Goal: Information Seeking & Learning: Learn about a topic

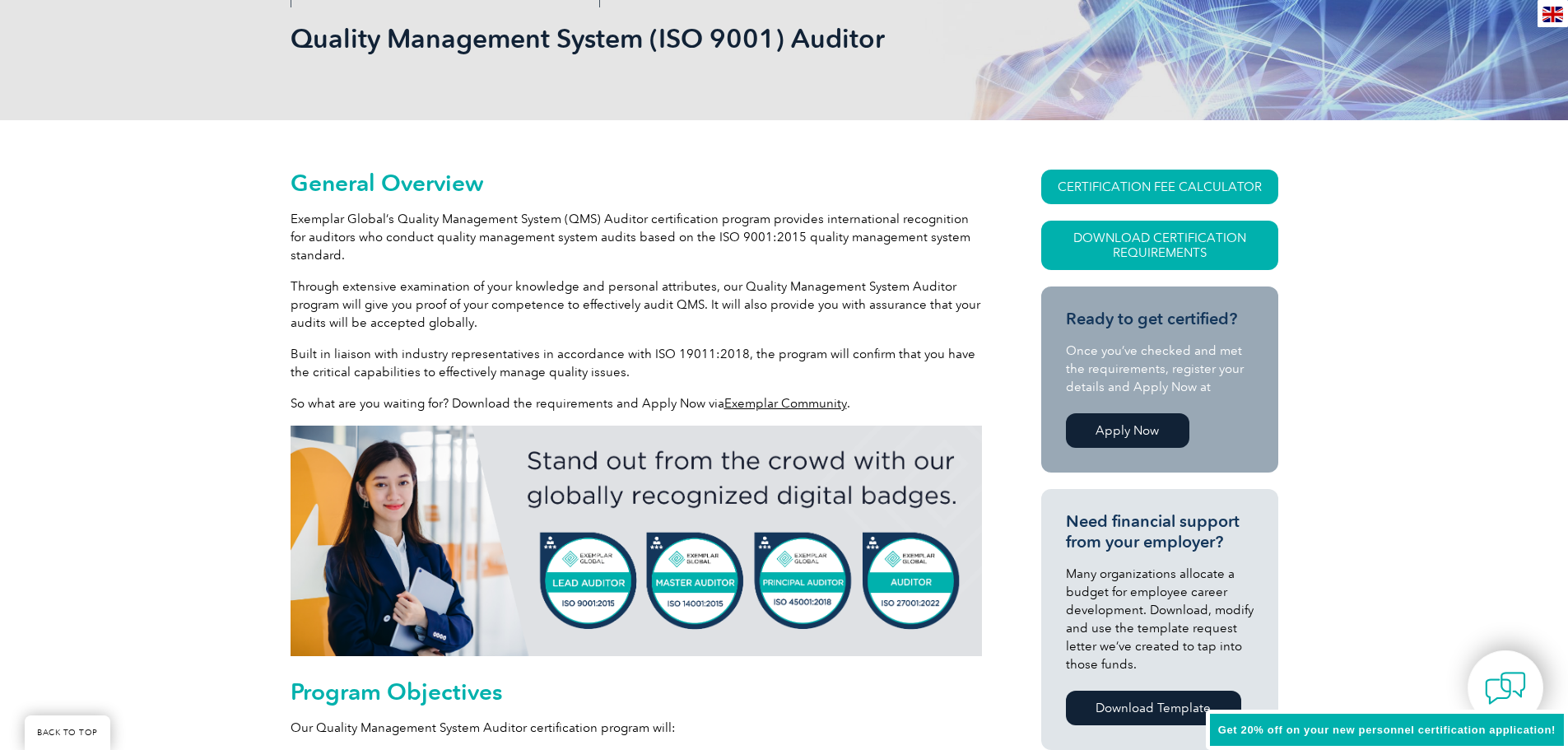
scroll to position [251, 0]
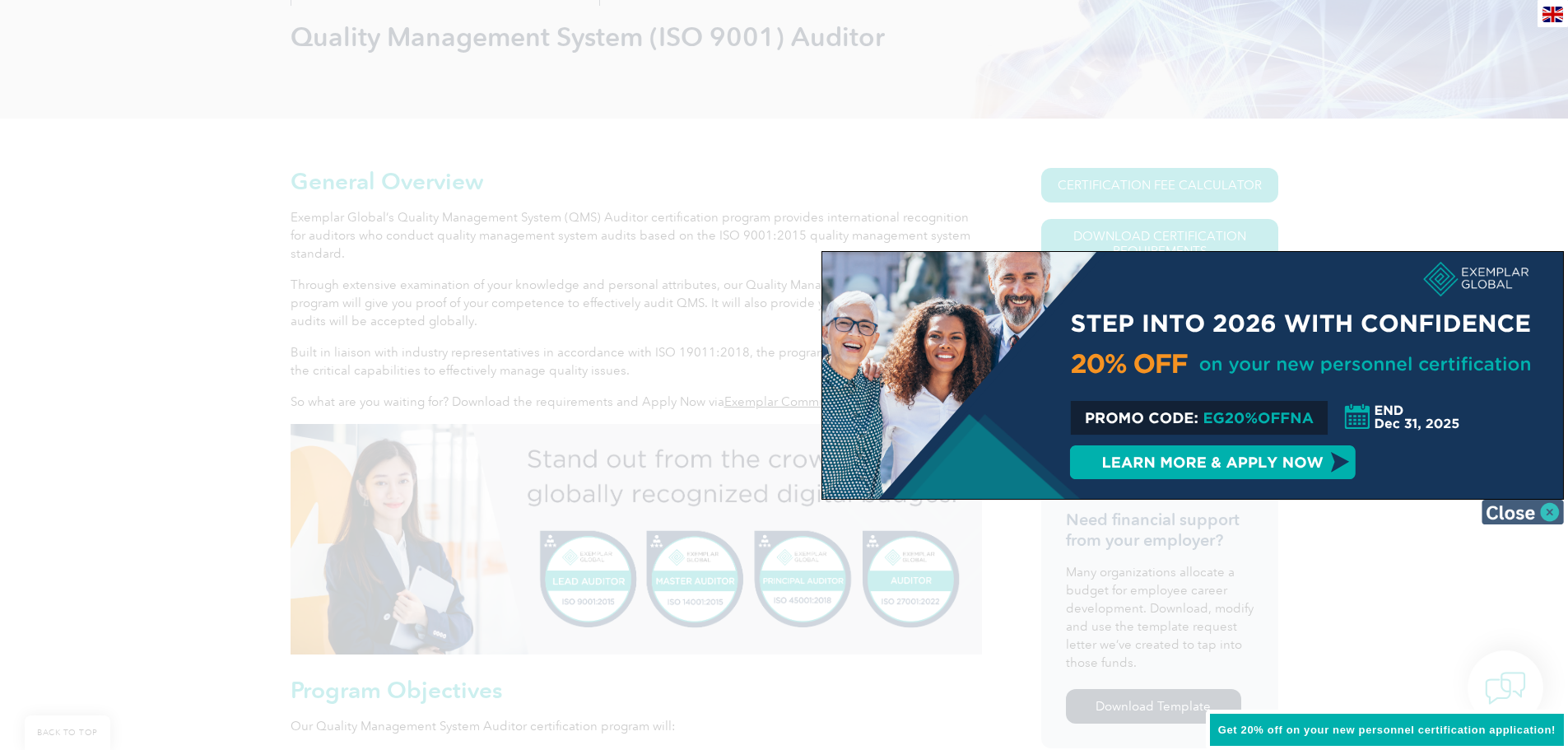
click at [1549, 512] on img at bounding box center [1523, 512] width 82 height 25
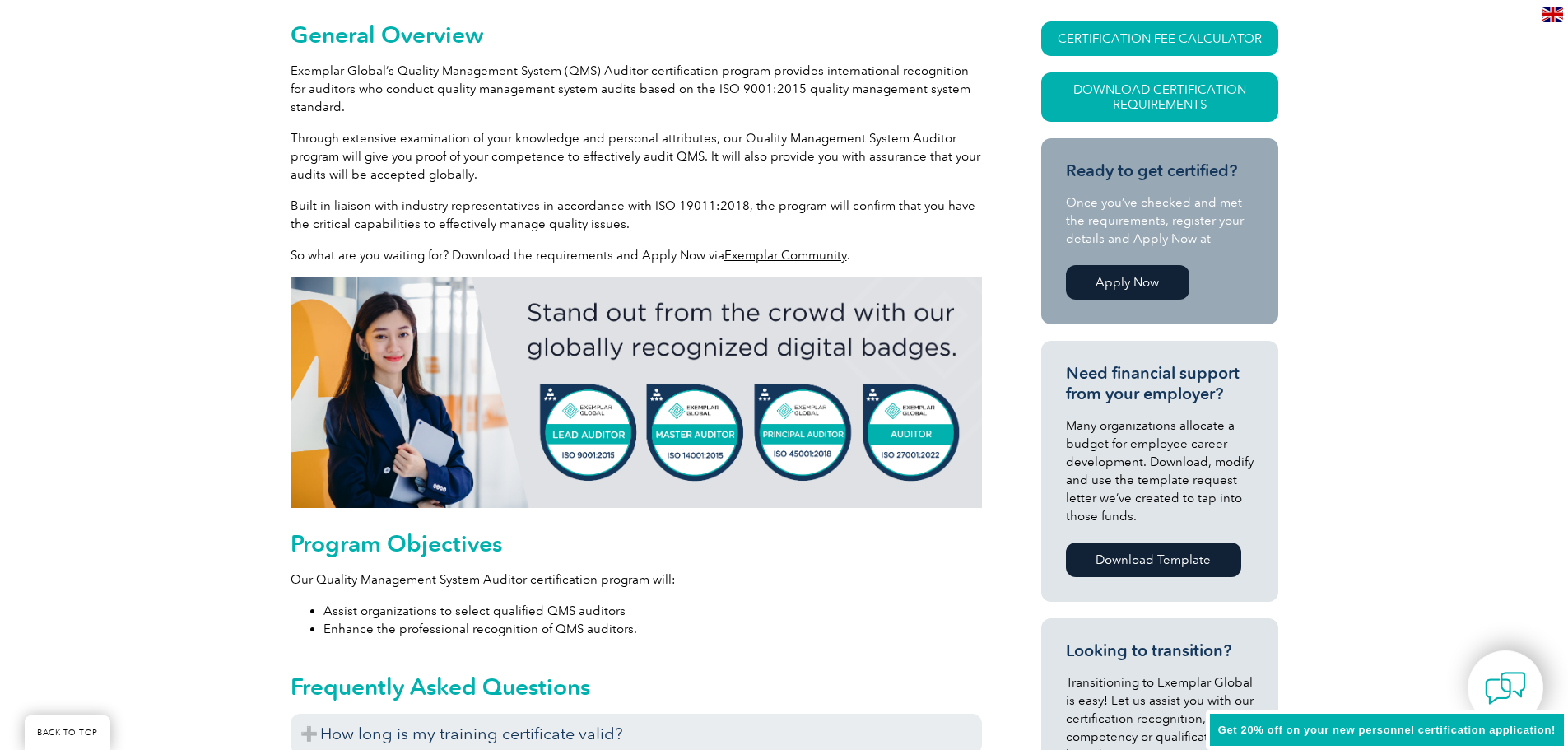
scroll to position [498, 0]
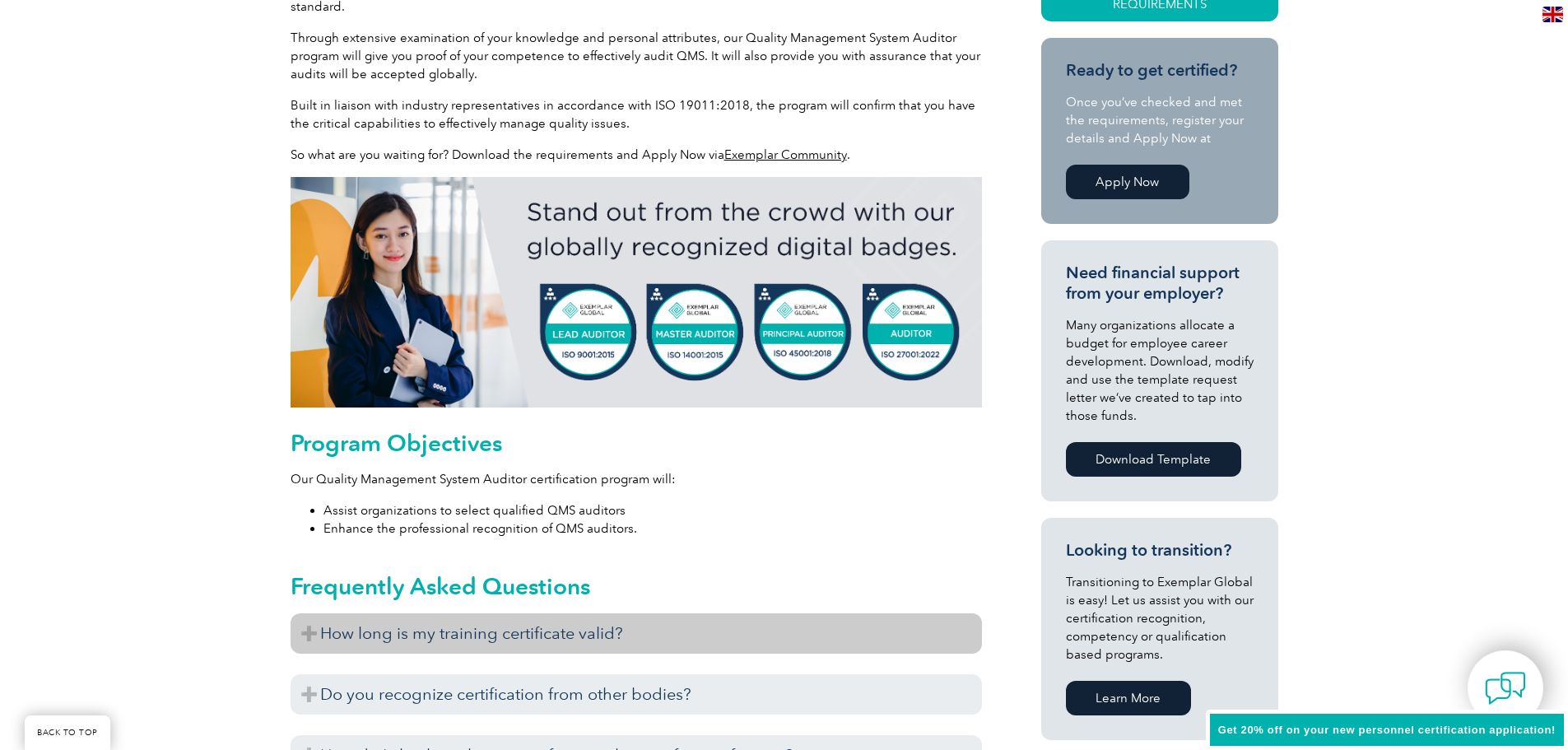
click at [303, 633] on h3 "How long is my training certificate valid?" at bounding box center [635, 633] width 691 height 40
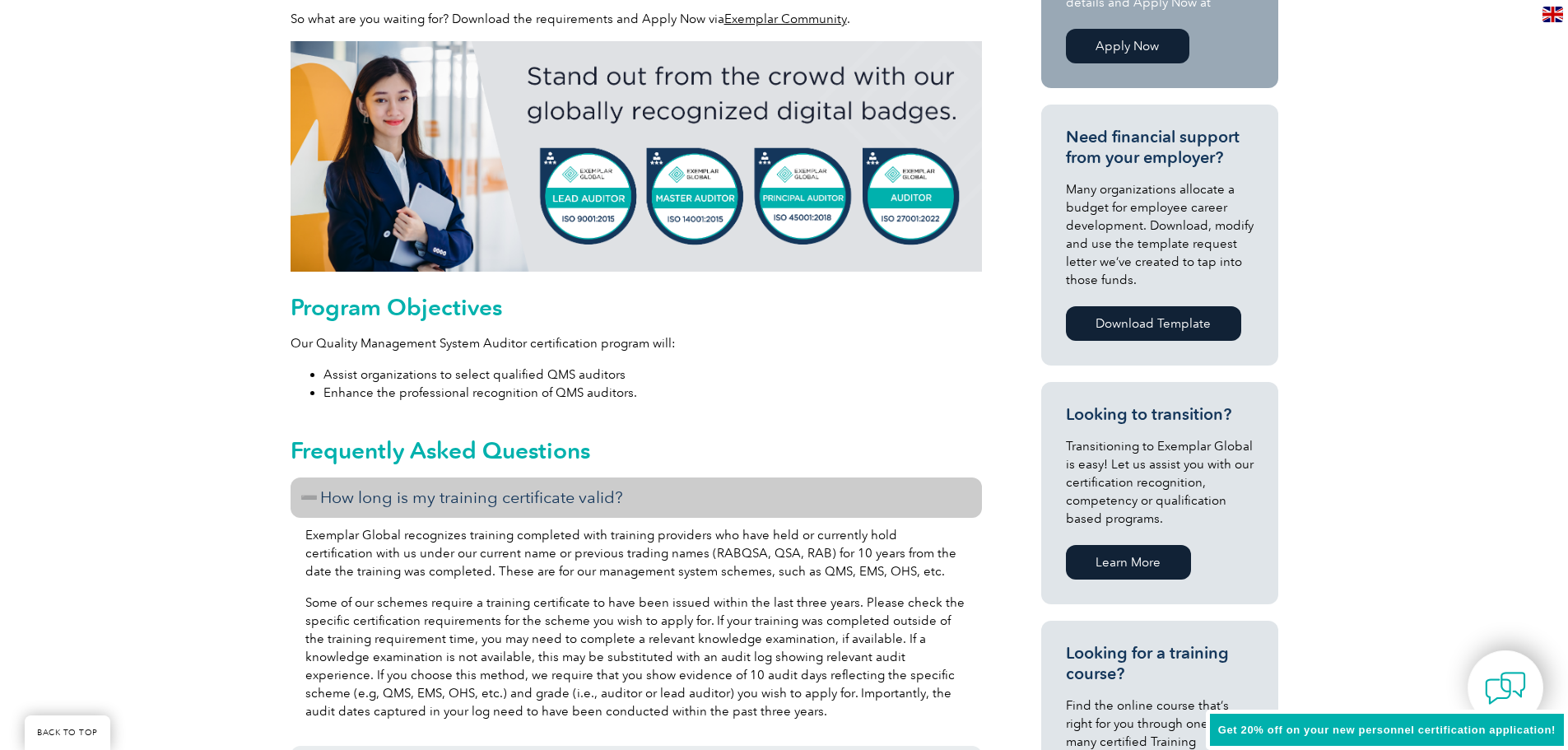
scroll to position [663, 0]
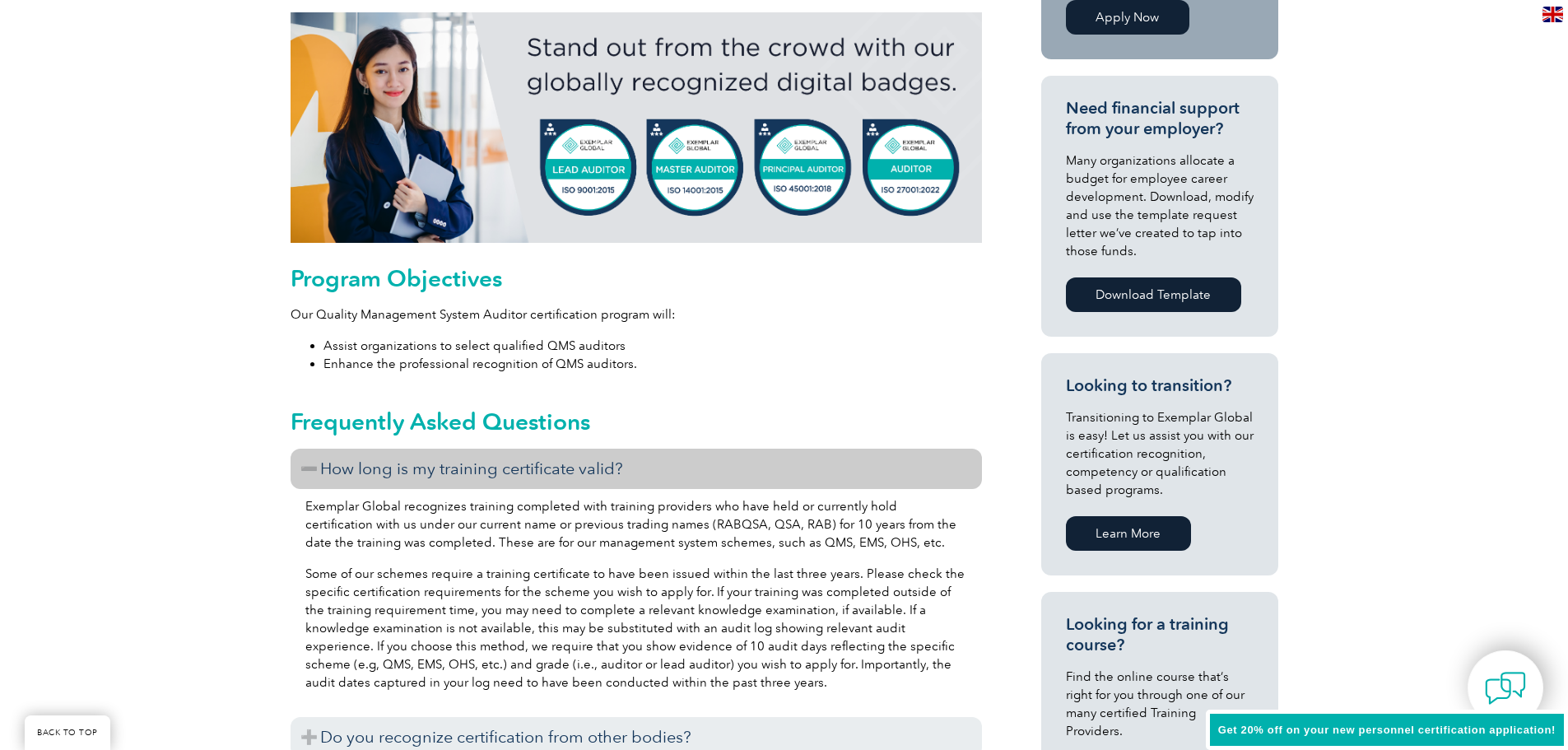
click at [460, 629] on p "Some of our schemes require a training certificate to have been issued within t…" at bounding box center [636, 627] width 662 height 126
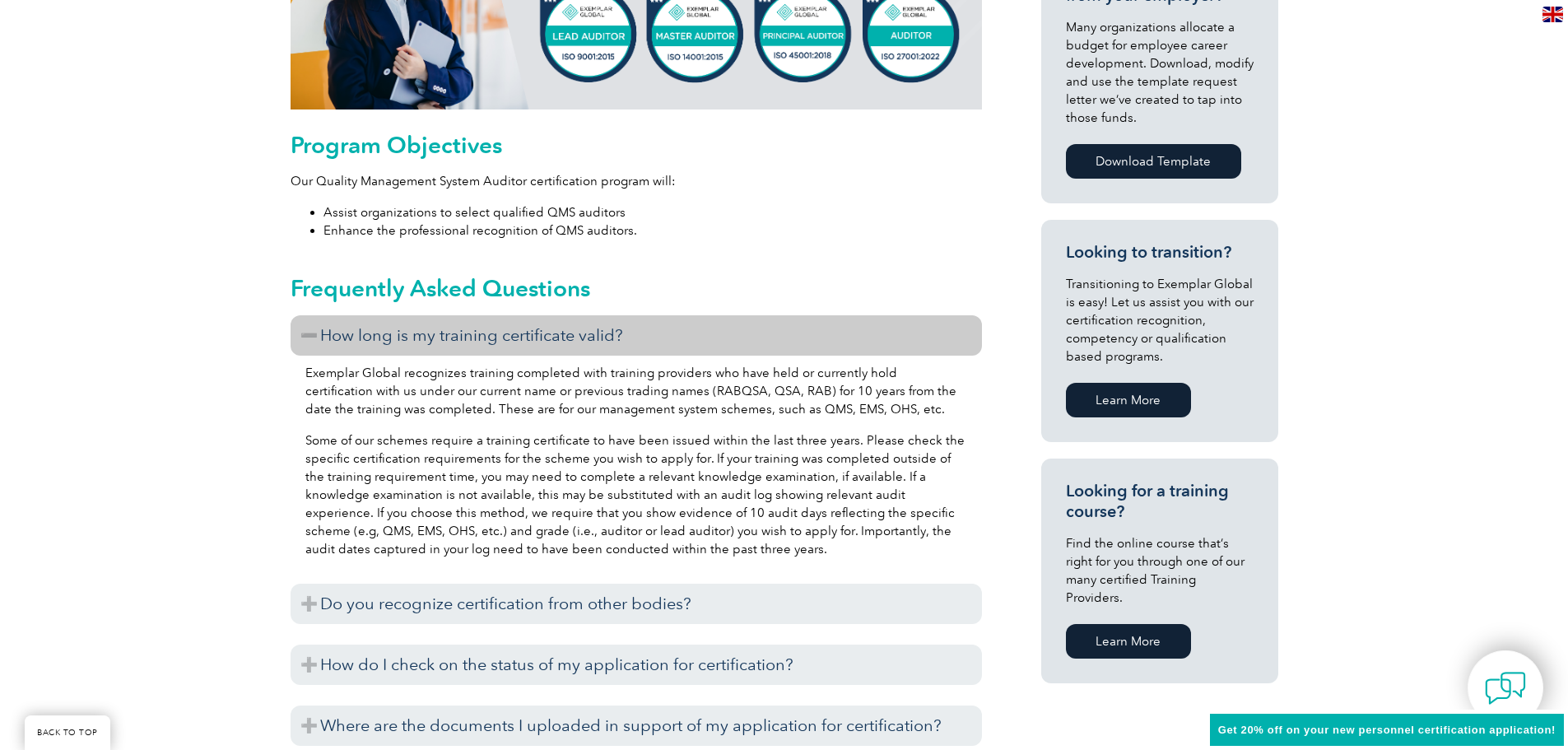
scroll to position [827, 0]
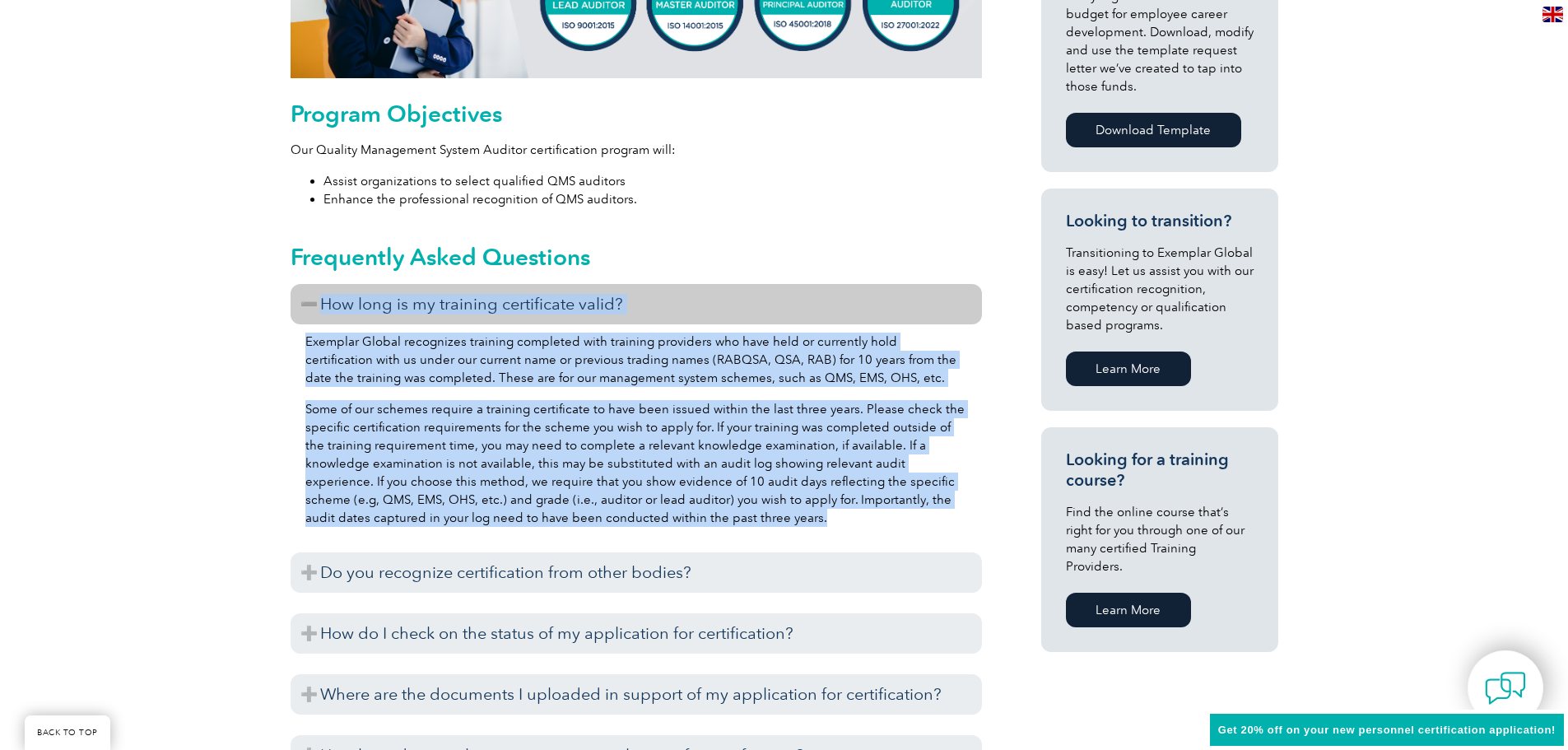
drag, startPoint x: 321, startPoint y: 303, endPoint x: 723, endPoint y: 525, distance: 459.2
click at [723, 525] on div "How long is my training certificate valid? Exemplar Global recognizes training …" at bounding box center [635, 534] width 691 height 500
copy div "How long is my training certificate valid? Exemplar Global recognizes training …"
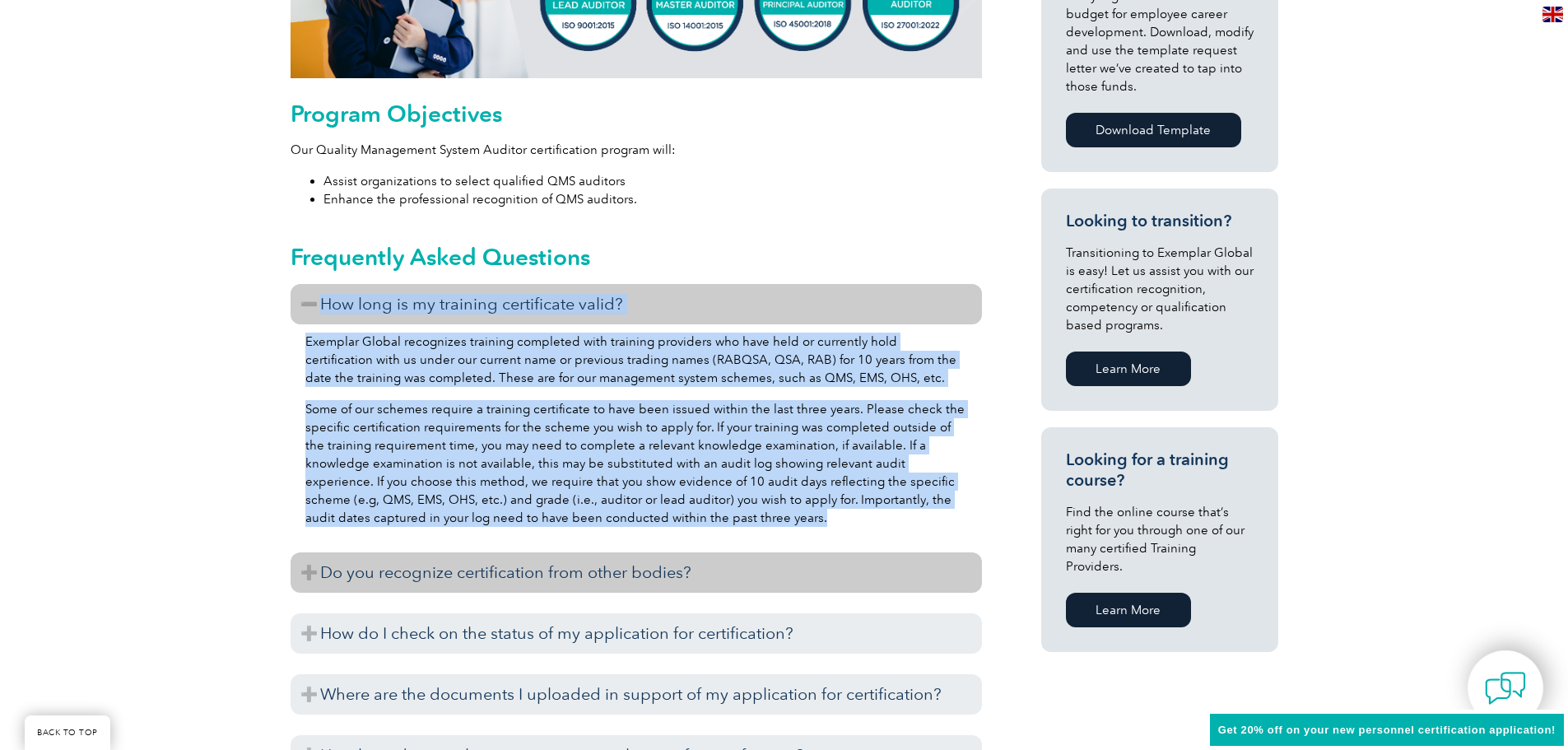
drag, startPoint x: 309, startPoint y: 569, endPoint x: 341, endPoint y: 574, distance: 32.4
click at [309, 569] on h3 "Do you recognize certification from other bodies?" at bounding box center [635, 573] width 691 height 40
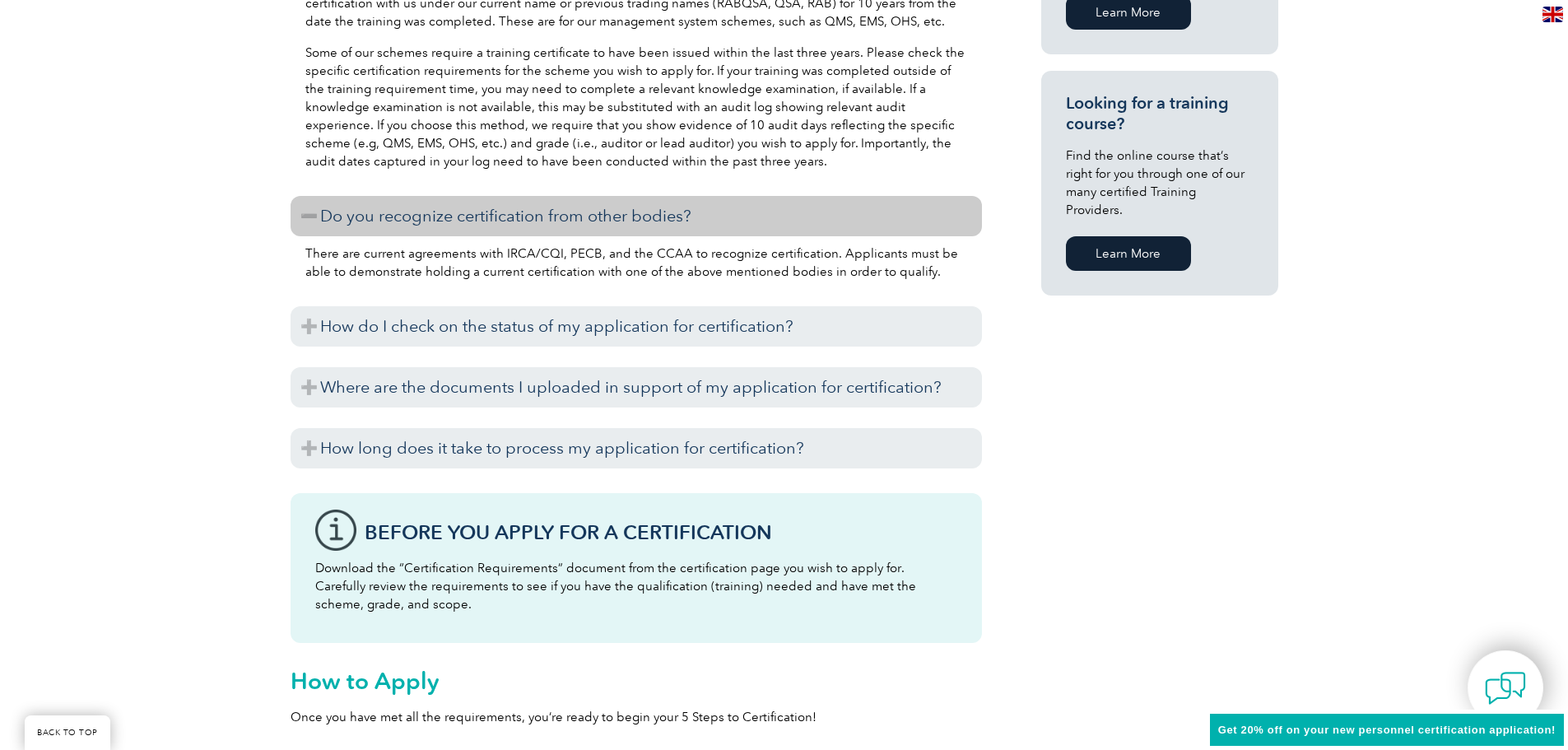
scroll to position [1404, 0]
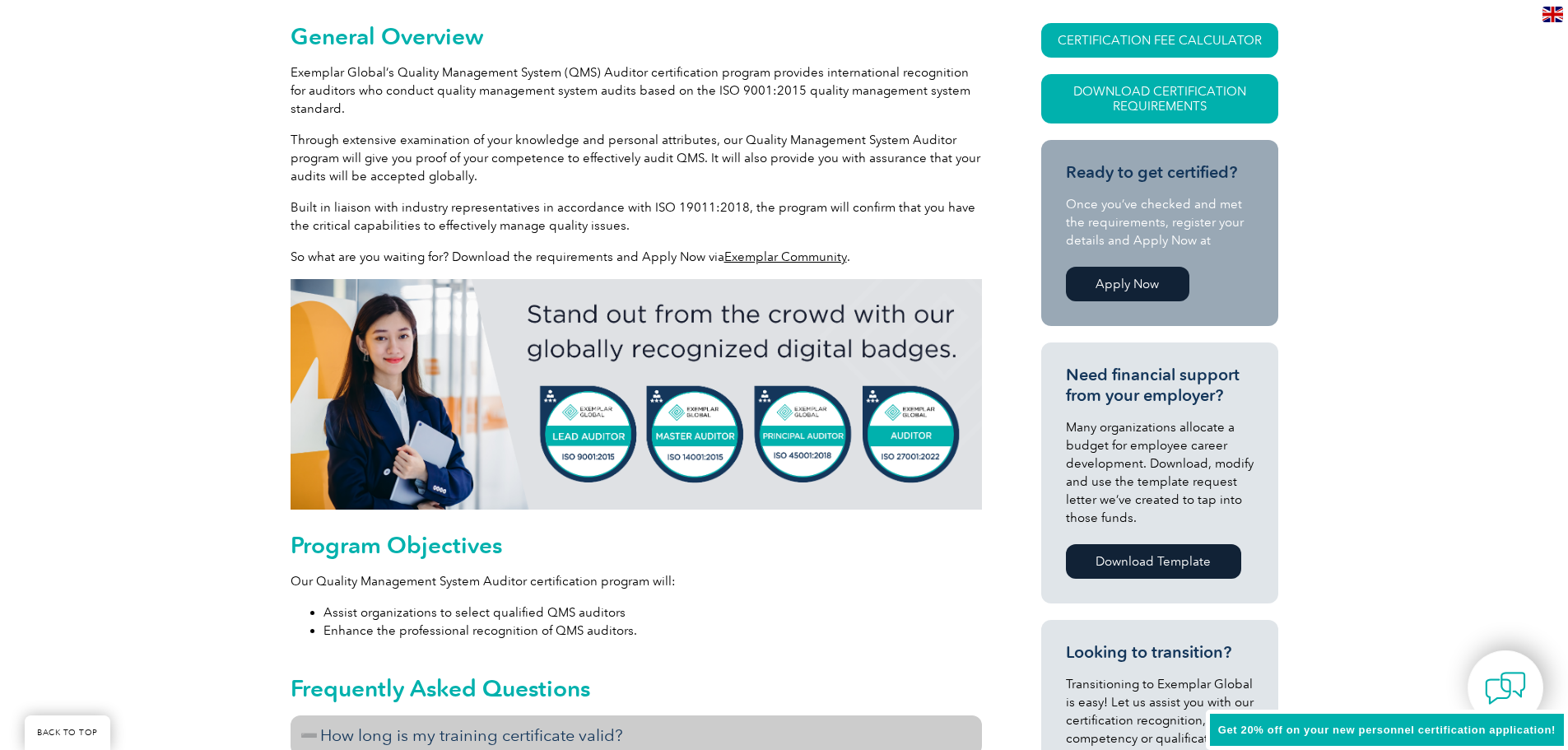
scroll to position [169, 0]
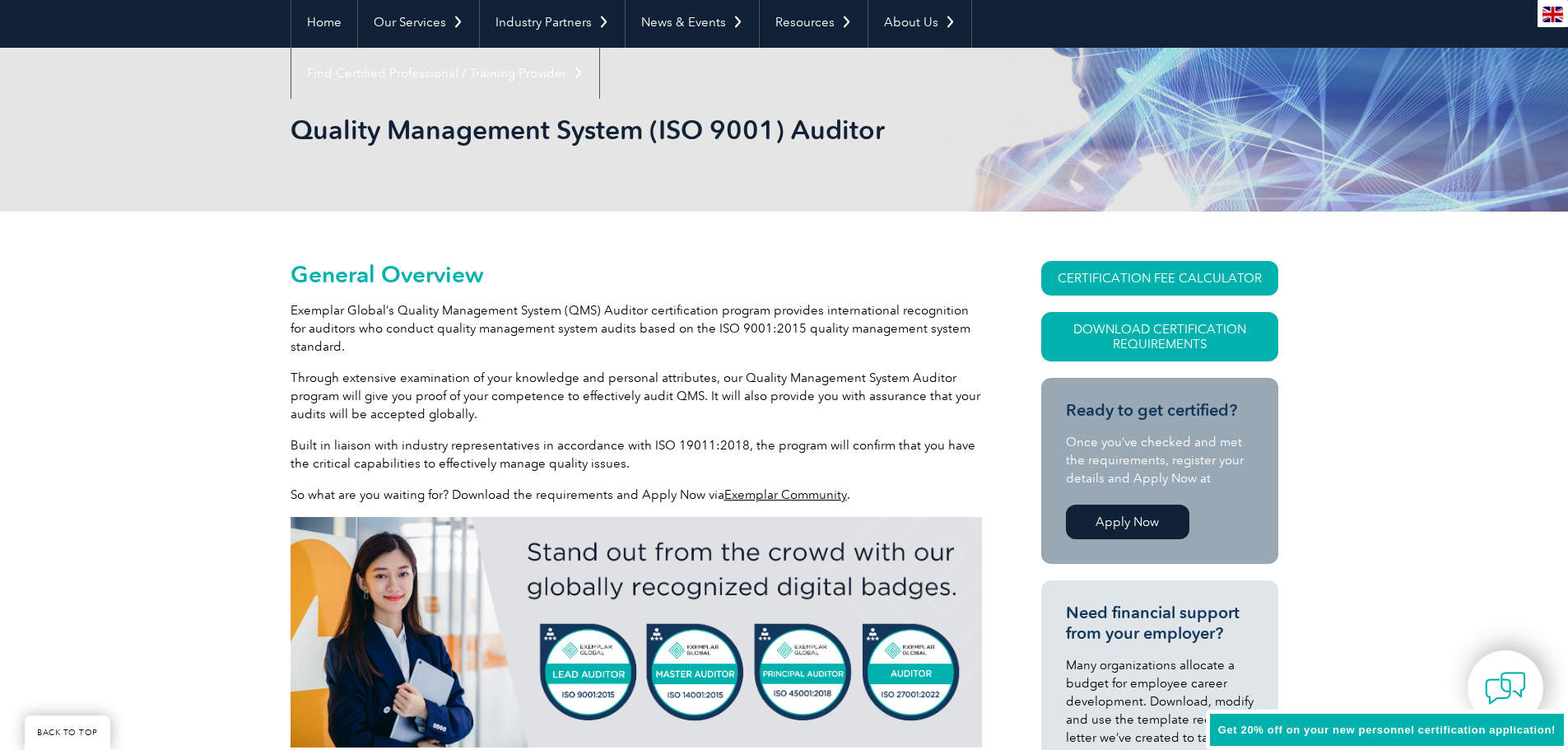
scroll to position [0, 0]
